Goal: Information Seeking & Learning: Learn about a topic

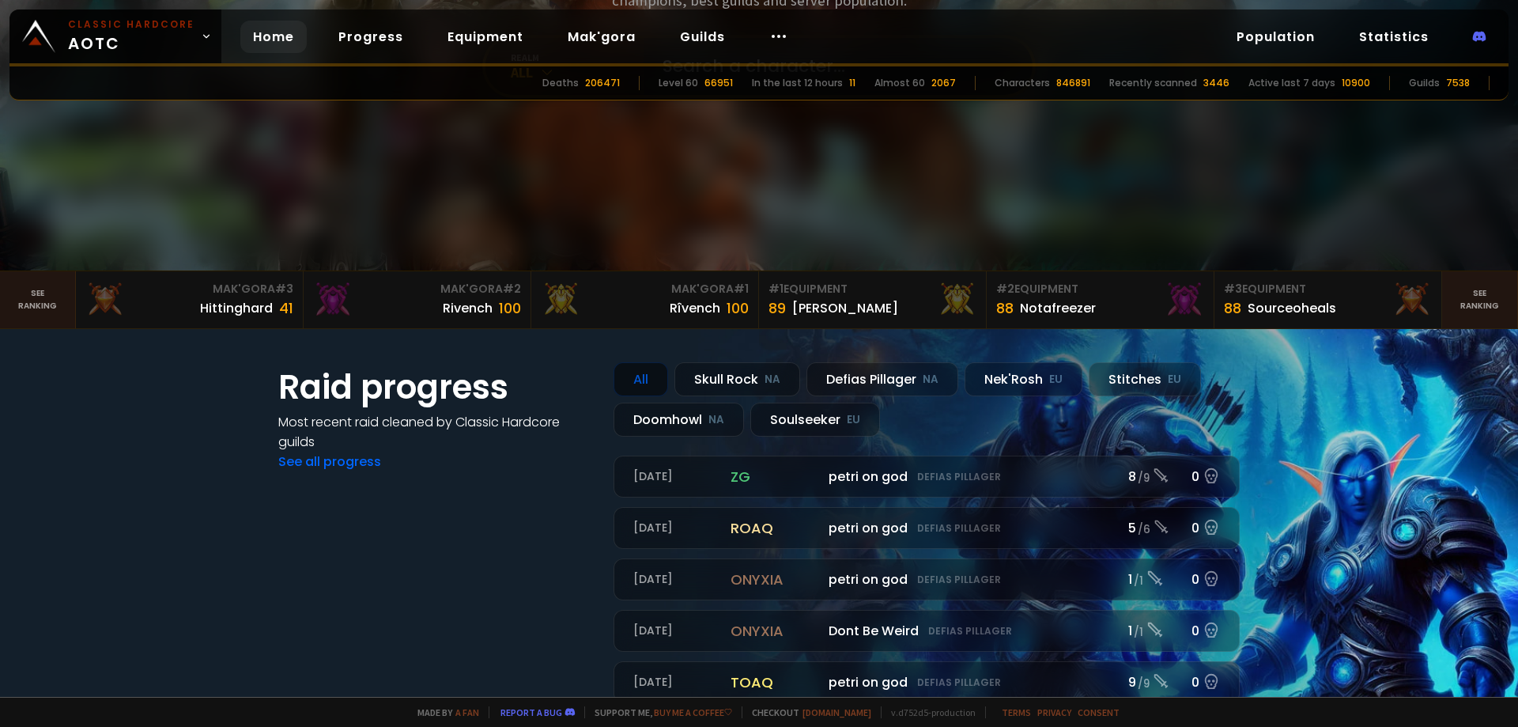
scroll to position [237, 0]
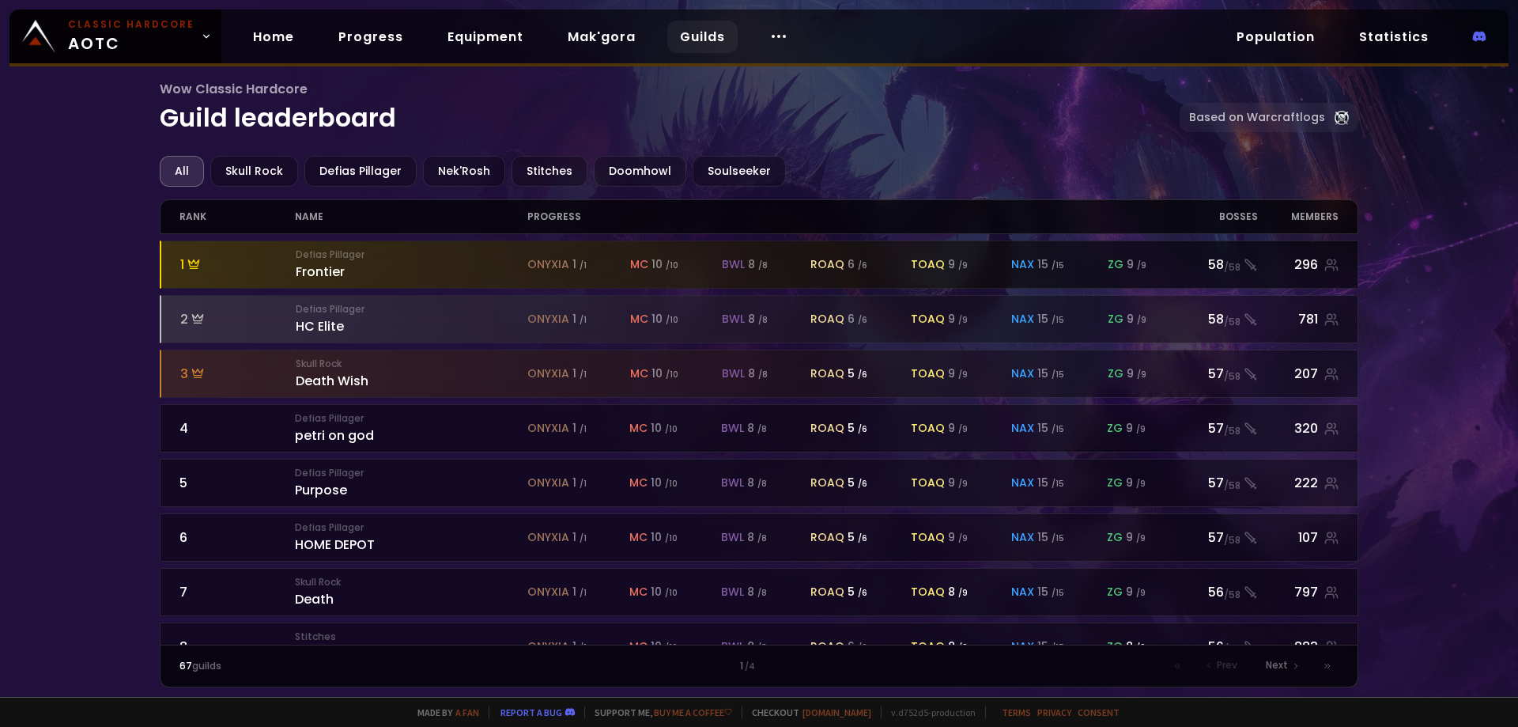
click at [320, 269] on div "Defias Pillager Frontier" at bounding box center [412, 264] width 232 height 34
